Goal: Navigation & Orientation: Find specific page/section

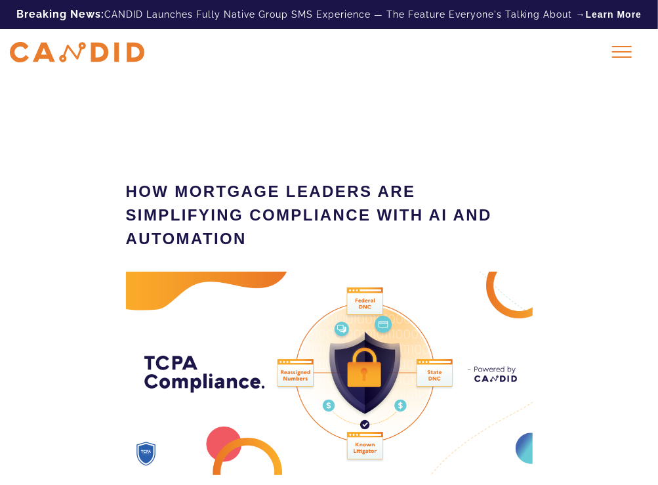
click at [96, 58] on img at bounding box center [77, 52] width 134 height 20
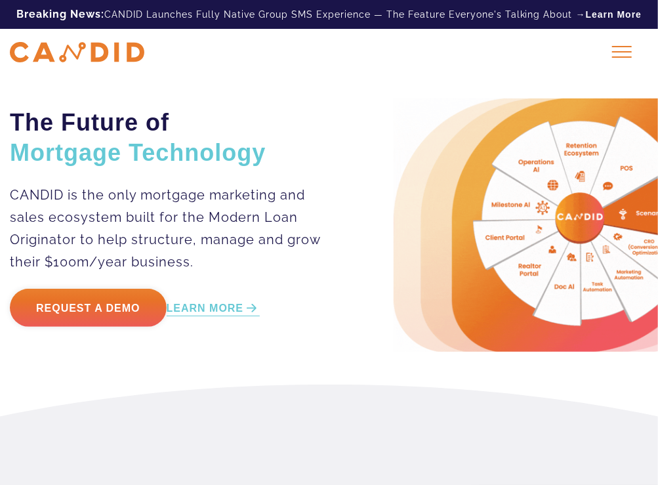
click at [629, 52] on span at bounding box center [622, 51] width 20 height 1
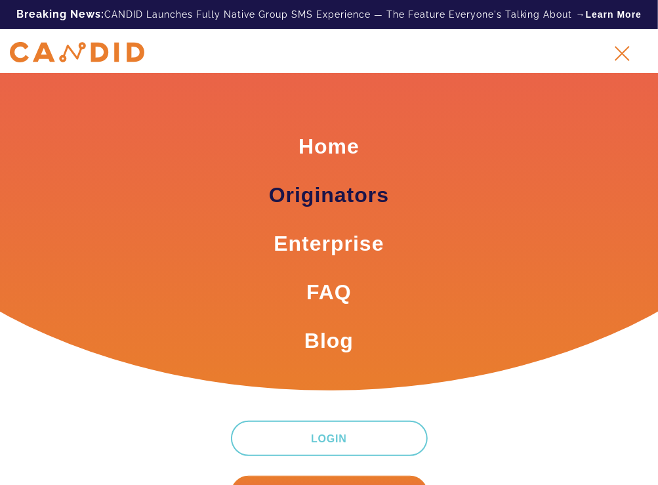
click at [305, 201] on link "Originators" at bounding box center [329, 194] width 120 height 29
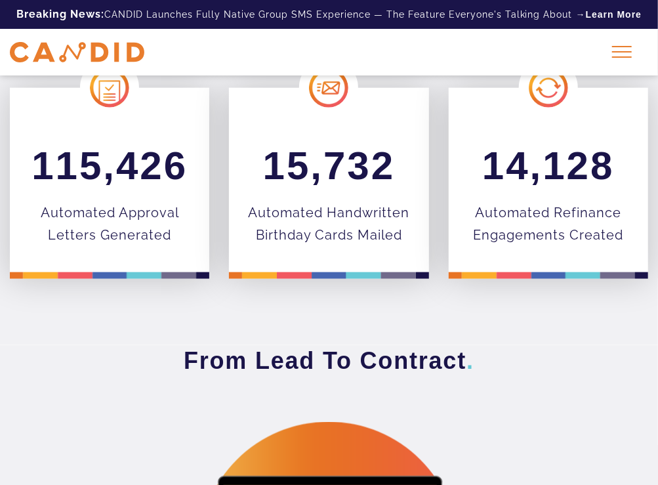
scroll to position [262, 0]
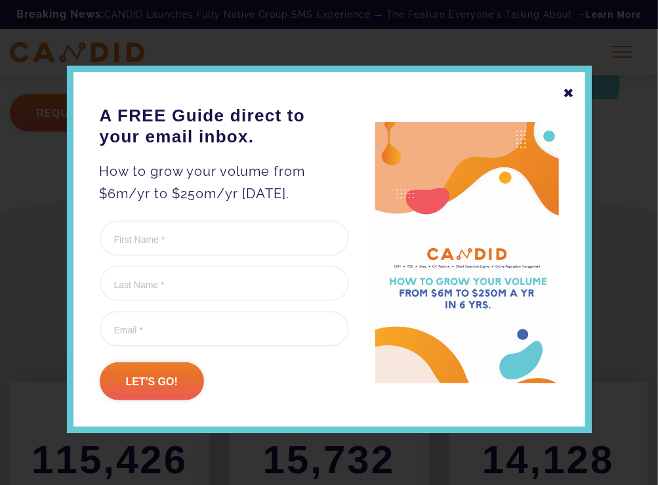
click at [573, 91] on div "✖" at bounding box center [570, 93] width 12 height 22
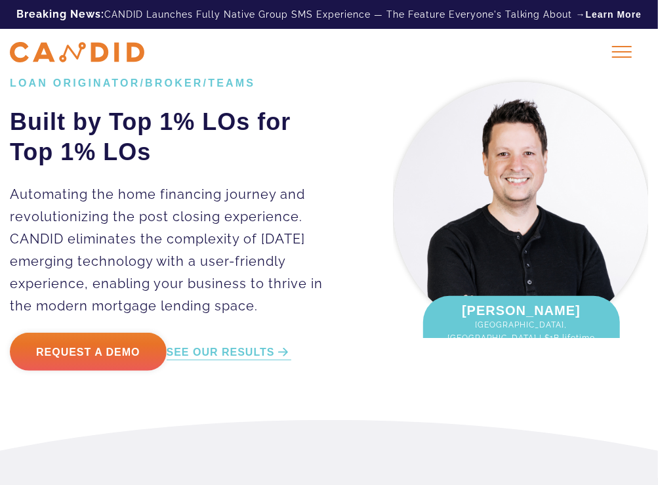
scroll to position [0, 0]
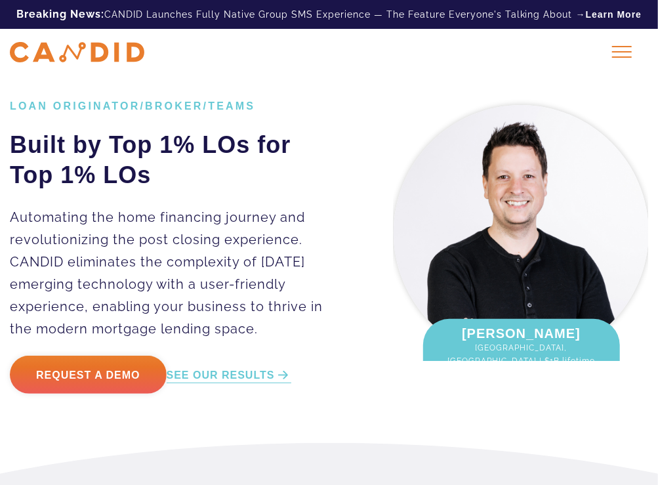
click at [617, 55] on div at bounding box center [622, 51] width 33 height 33
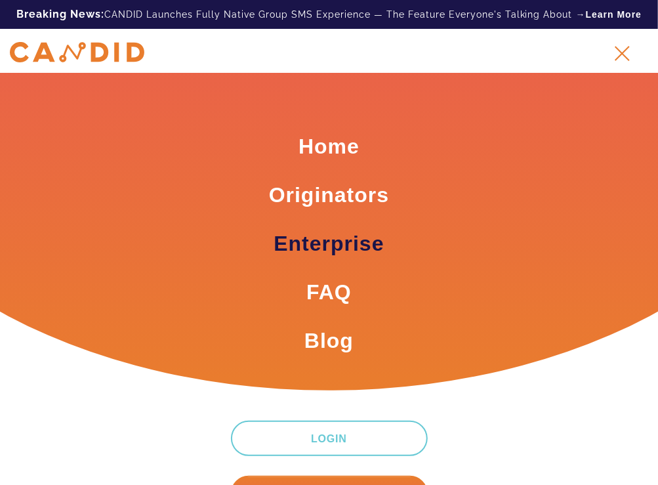
click at [347, 239] on link "Enterprise" at bounding box center [329, 243] width 110 height 29
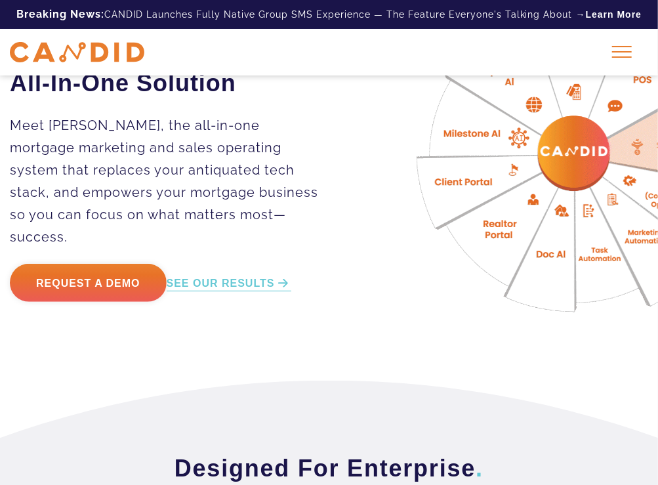
scroll to position [131, 0]
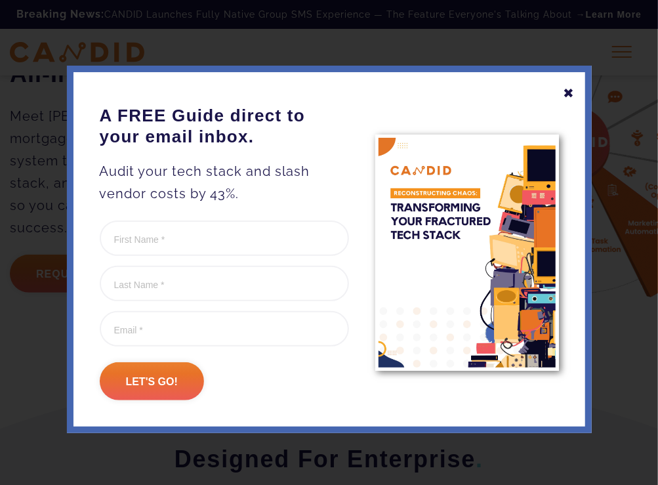
click at [569, 90] on div "✖" at bounding box center [570, 93] width 12 height 22
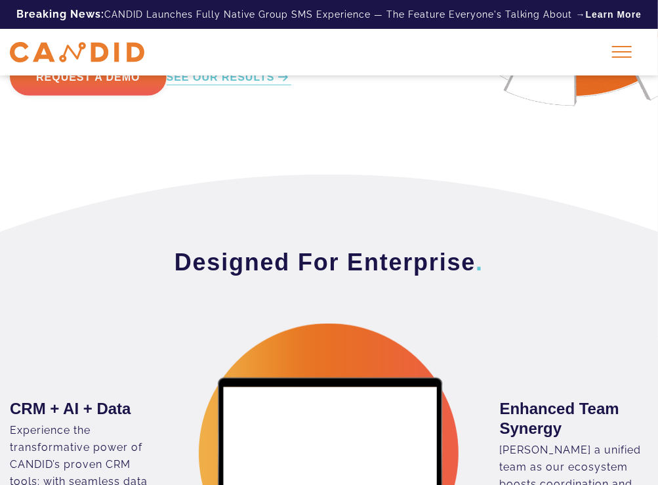
scroll to position [0, 0]
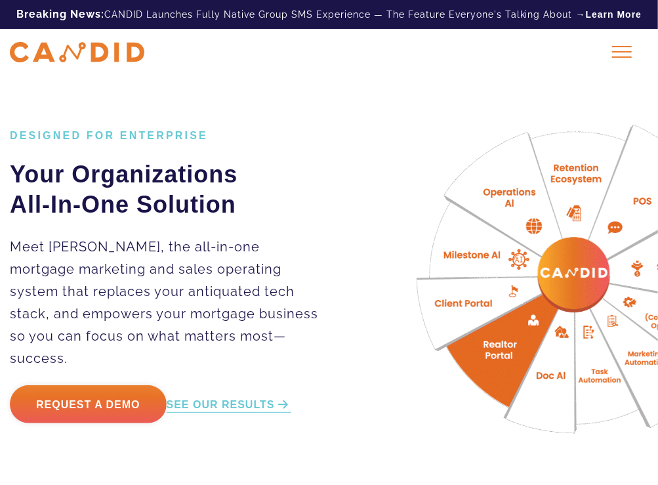
click at [618, 52] on span at bounding box center [622, 51] width 20 height 1
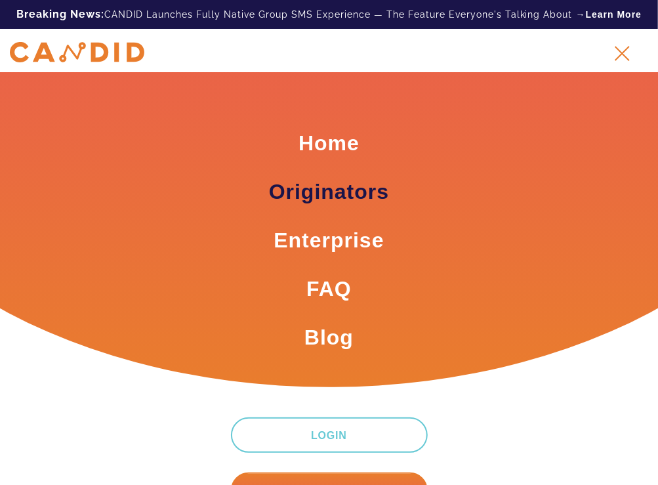
click at [339, 180] on link "Originators" at bounding box center [329, 191] width 120 height 29
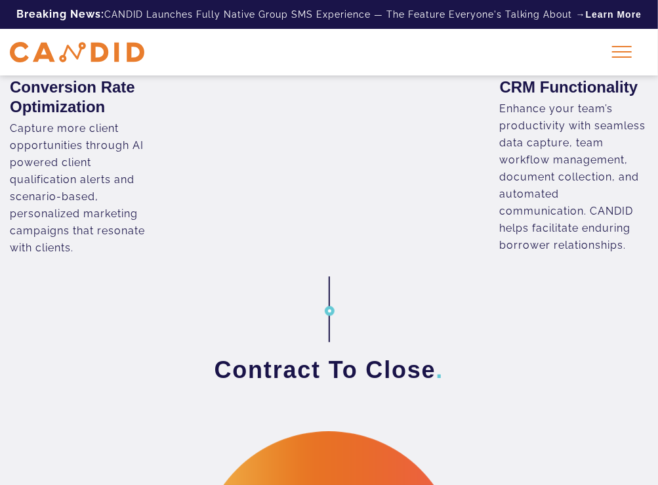
scroll to position [1640, 0]
